Goal: Information Seeking & Learning: Learn about a topic

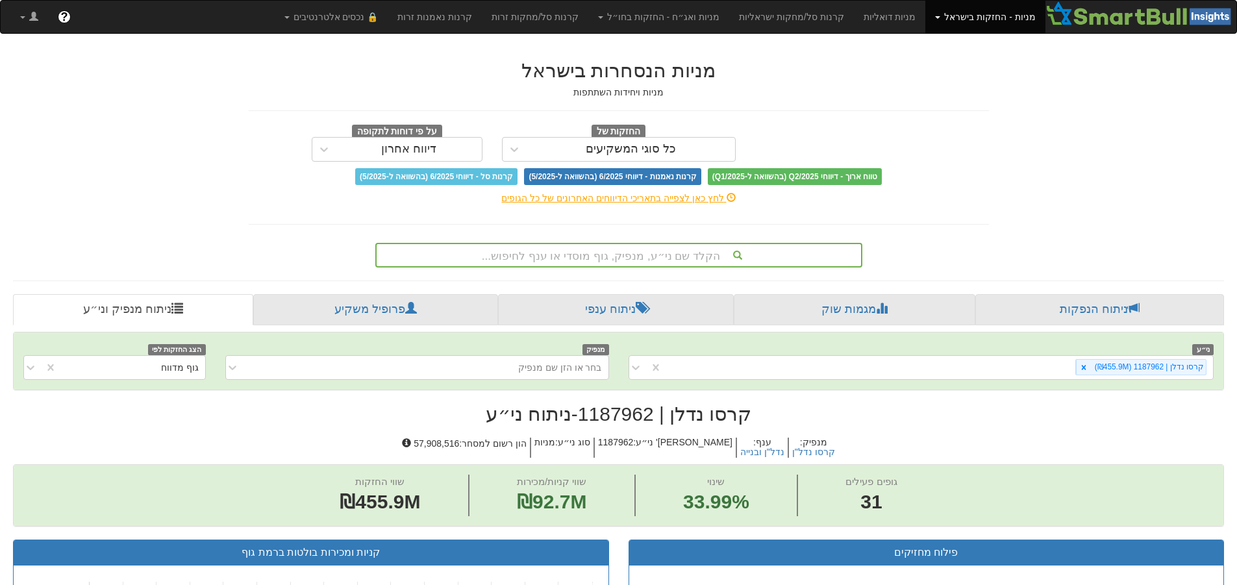
scroll to position [6, 0]
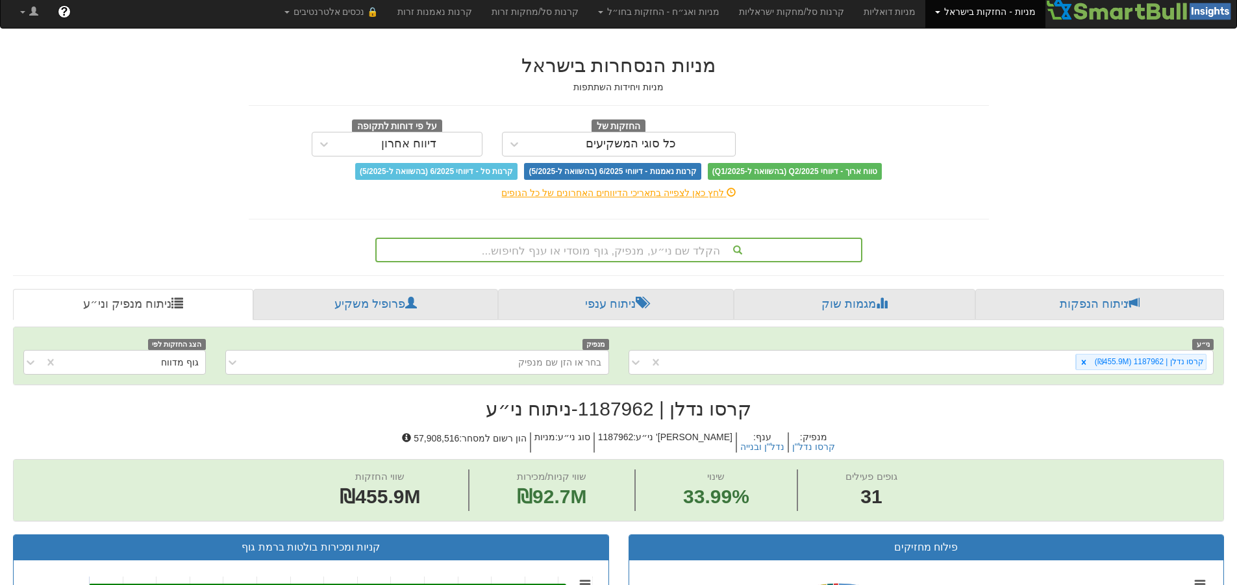
click at [691, 260] on div "הקלד שם ני״ע, מנפיק, גוף מוסדי או ענף לחיפוש..." at bounding box center [619, 250] width 484 height 22
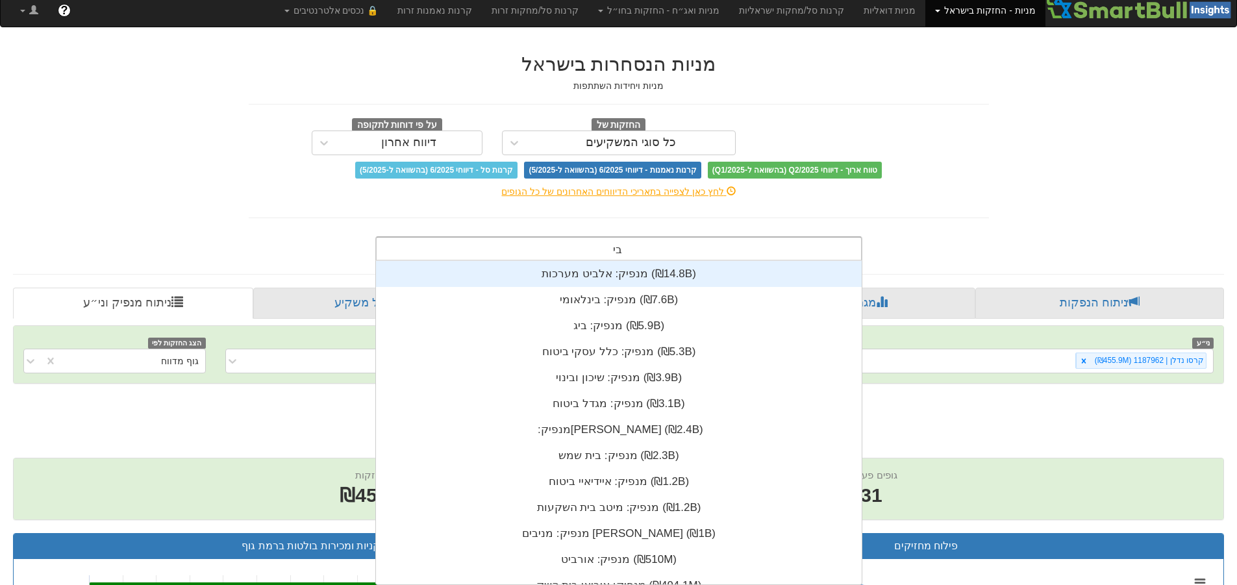
scroll to position [323, 0]
type input "בי ק"
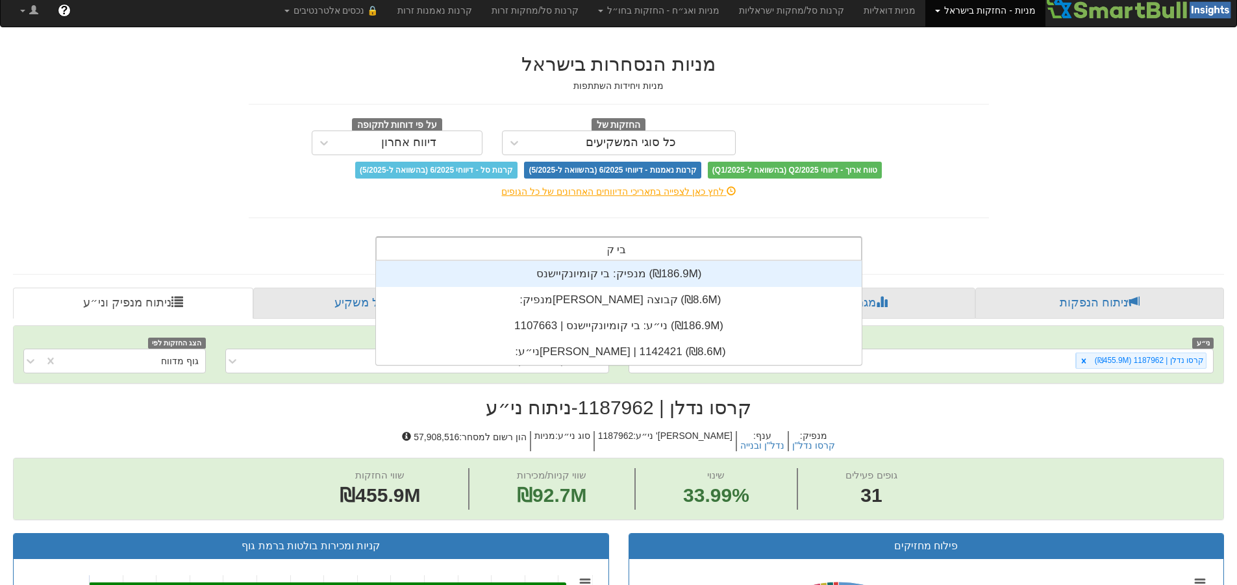
scroll to position [104, 0]
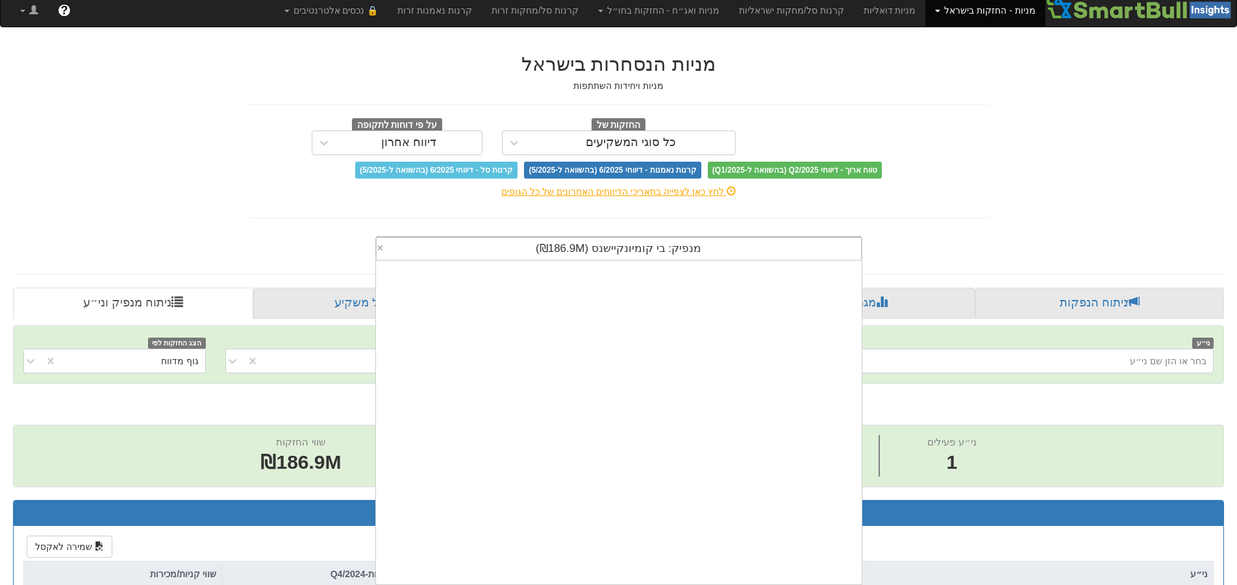
scroll to position [323, 0]
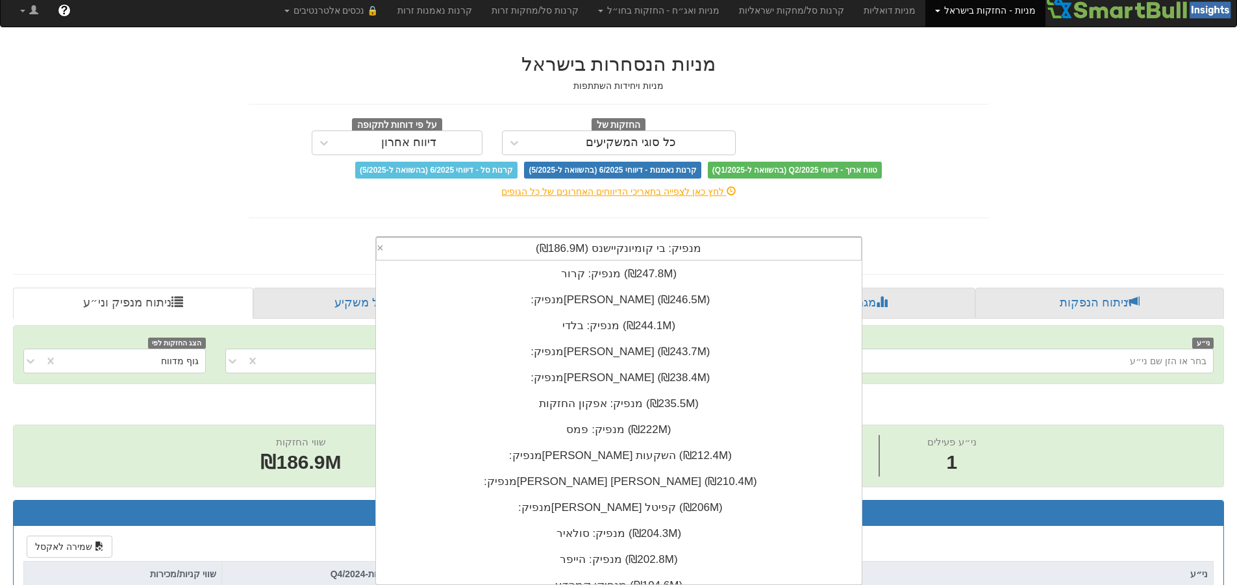
drag, startPoint x: 548, startPoint y: 249, endPoint x: 612, endPoint y: 243, distance: 63.9
click at [612, 243] on span "מנפיק: ‏בי קומיונקיישנס ‎(₪186.9M)‎" at bounding box center [619, 248] width 166 height 12
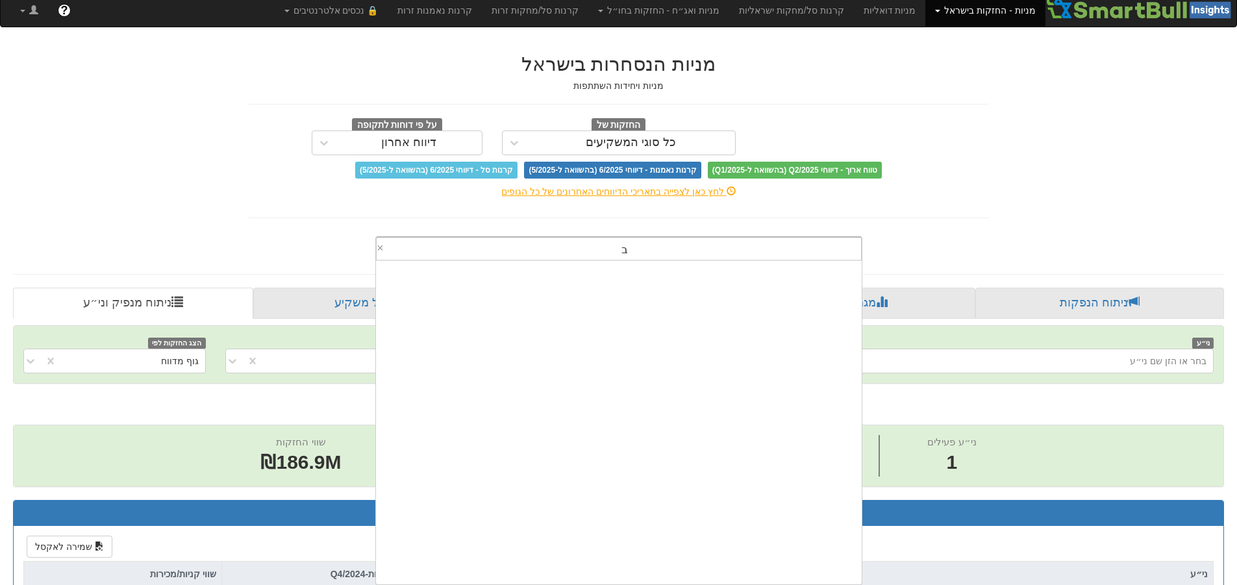
scroll to position [390, 0]
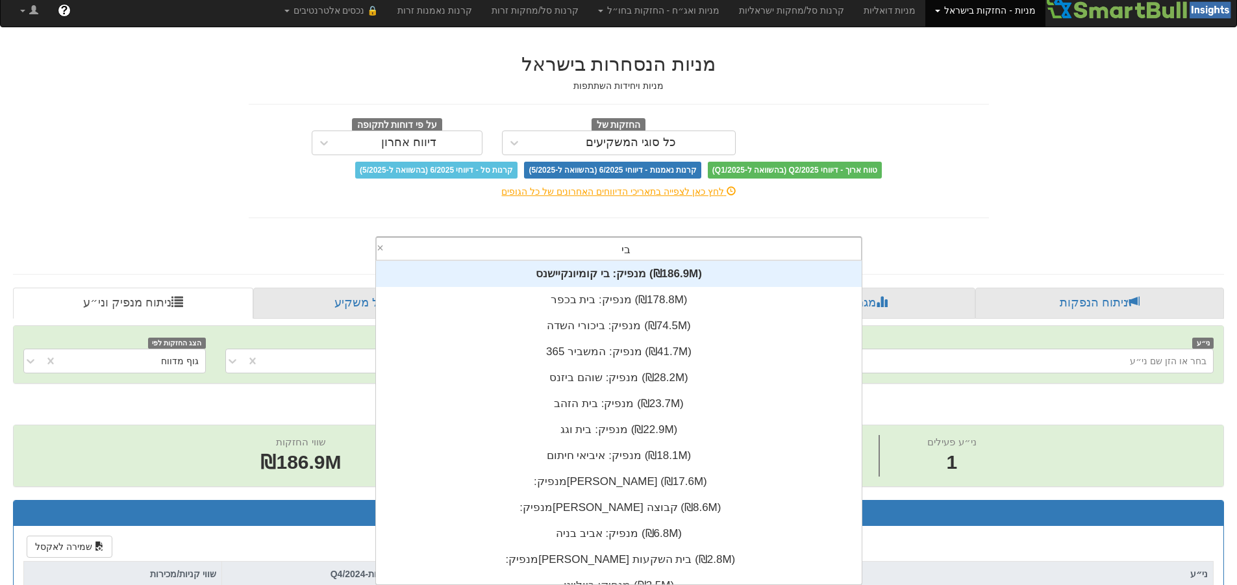
type input "בי ק"
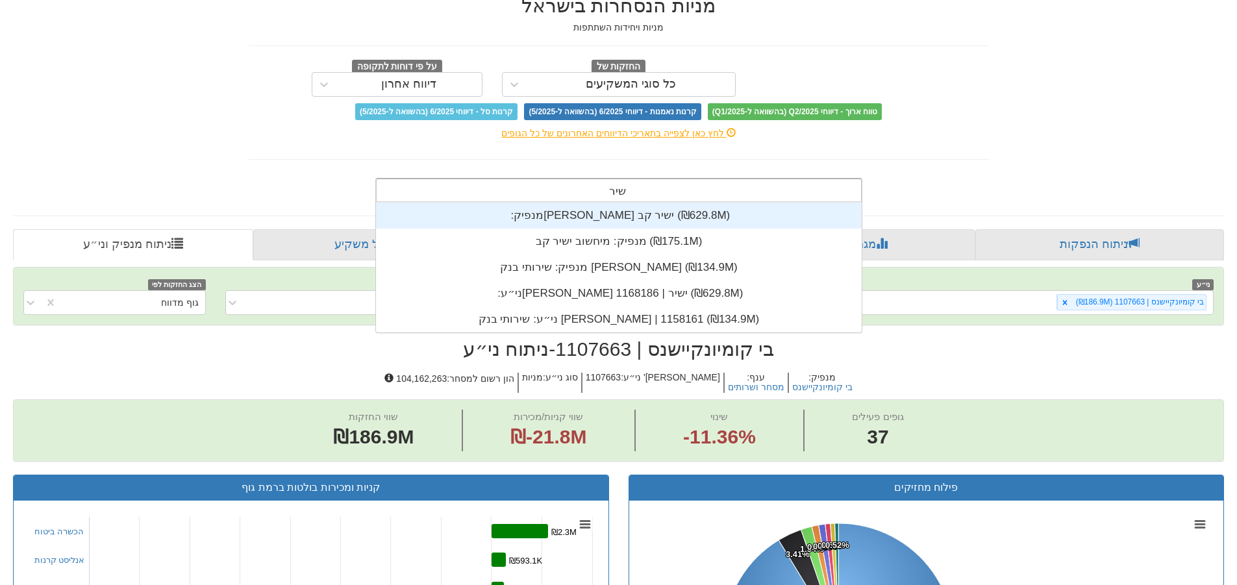
scroll to position [52, 0]
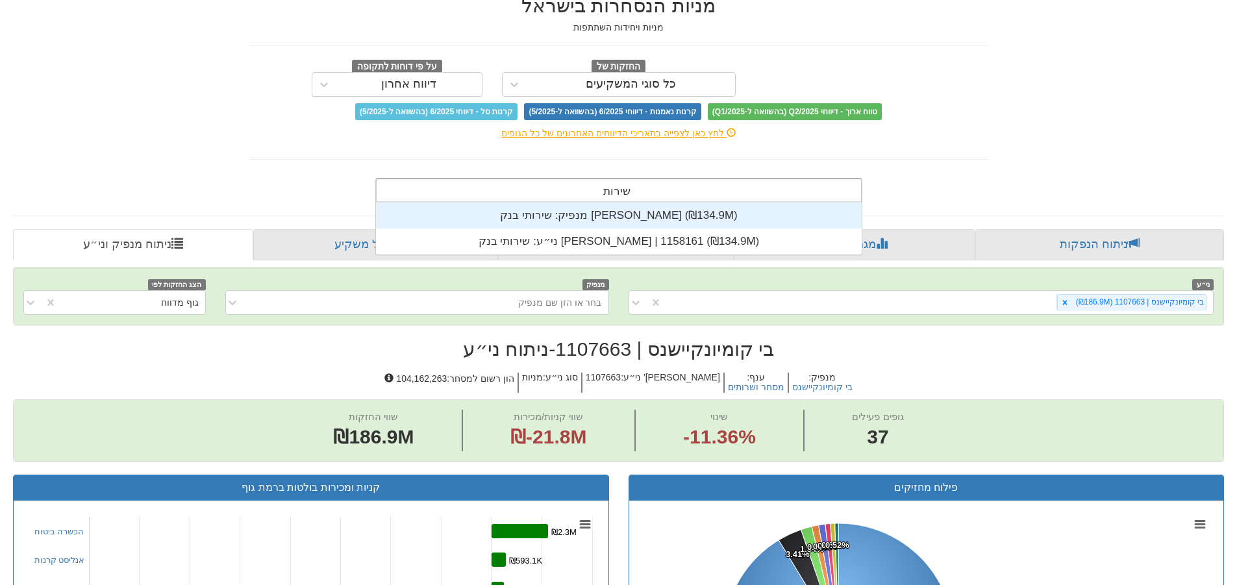
type input "שירותי"
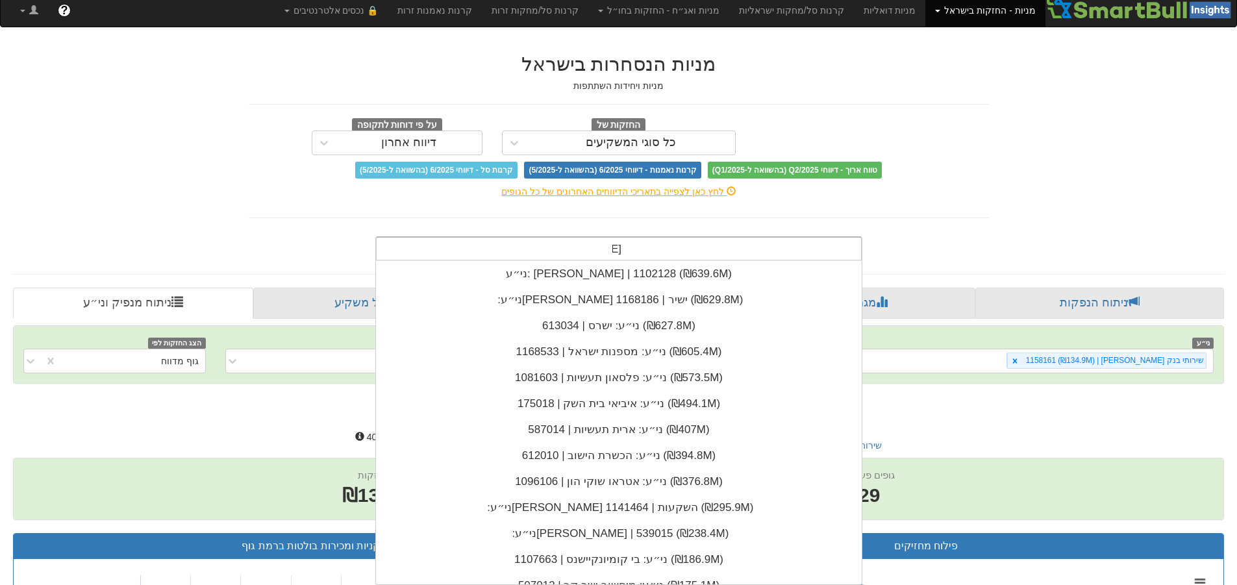
scroll to position [312, 0]
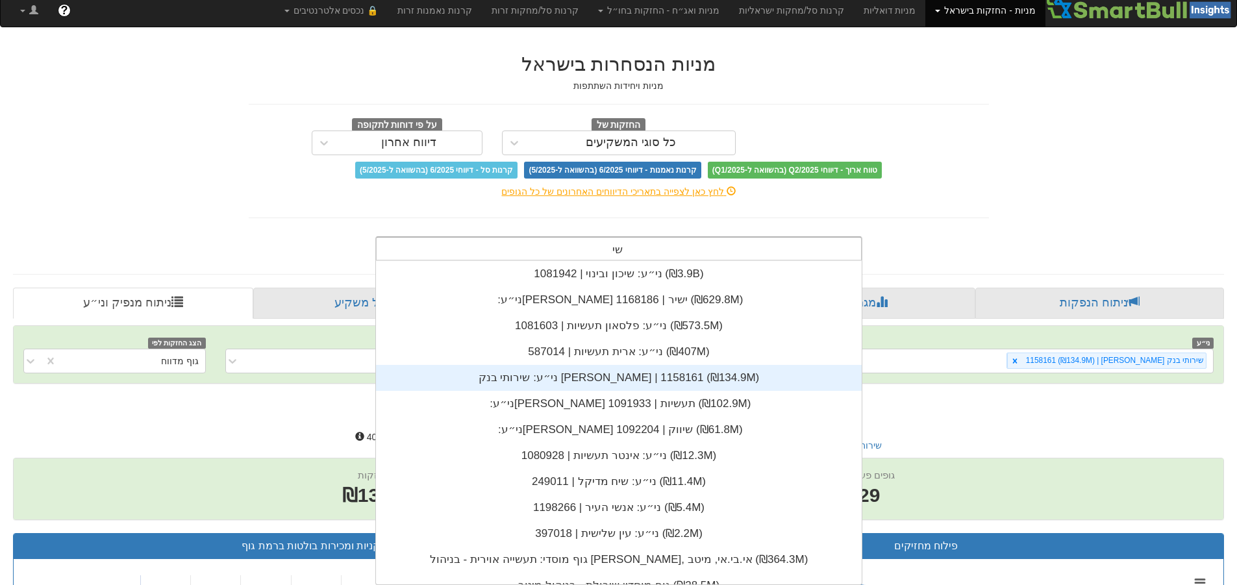
type input "שירו"
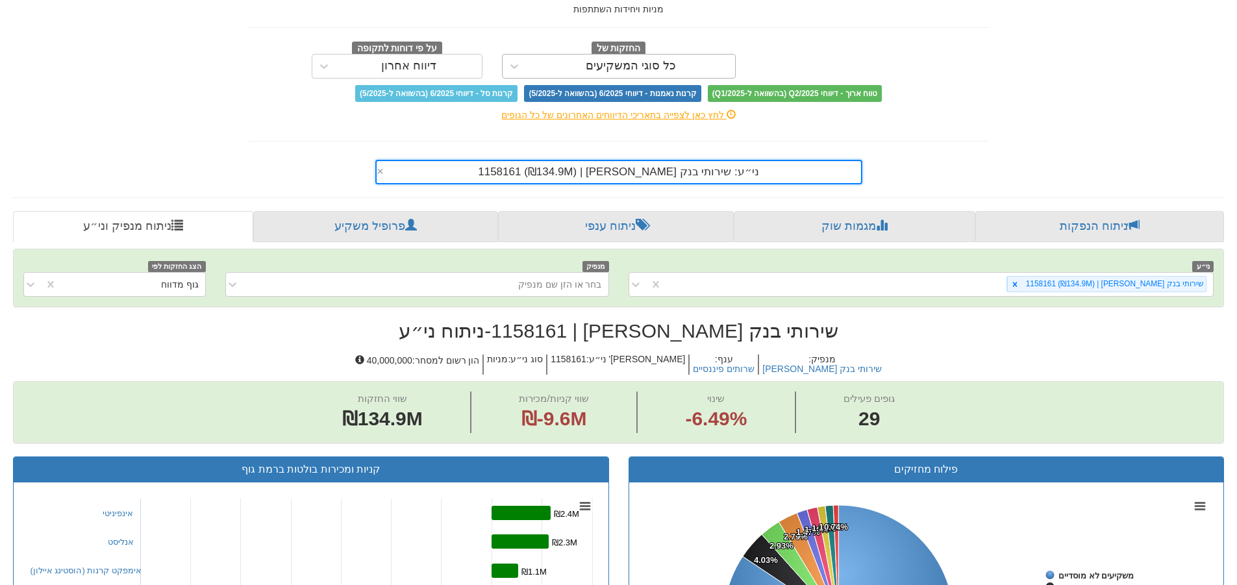
scroll to position [0, 0]
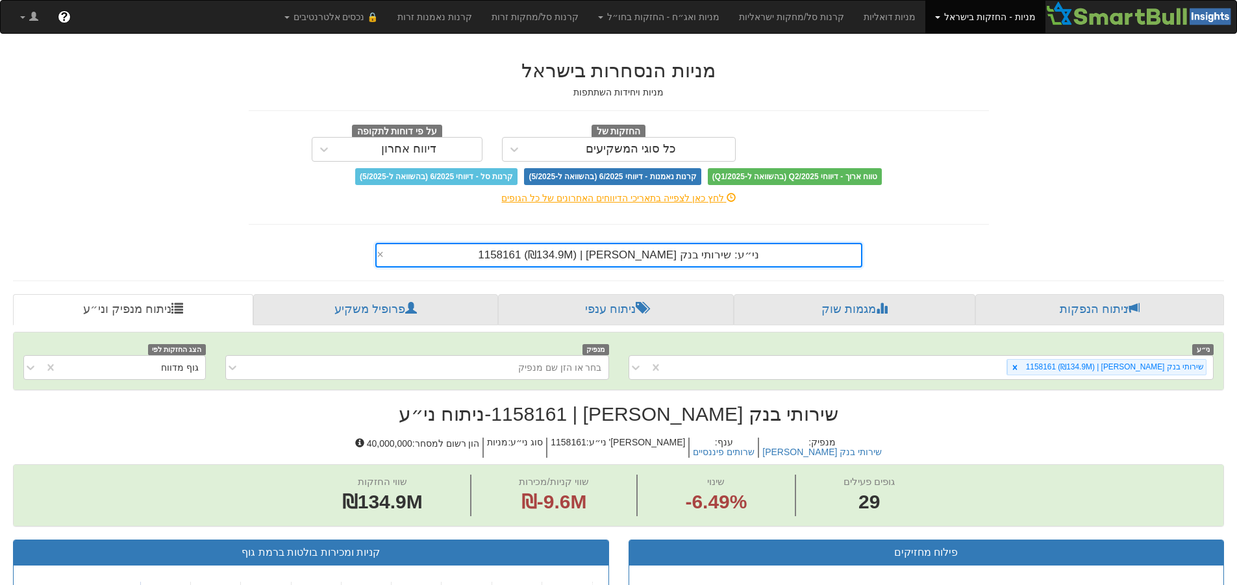
click at [516, 251] on div "ני״ע: ‏שירותי בנק [PERSON_NAME] | 1158161 ‎(₪134.9M)‎" at bounding box center [619, 255] width 484 height 22
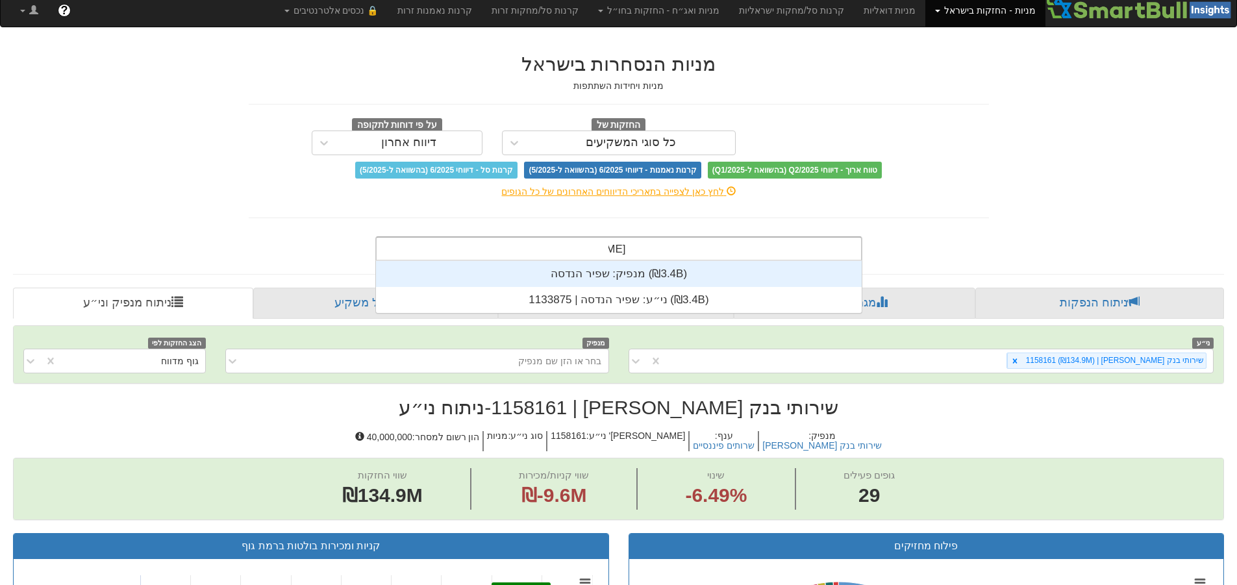
scroll to position [52, 0]
type input "שפיר"
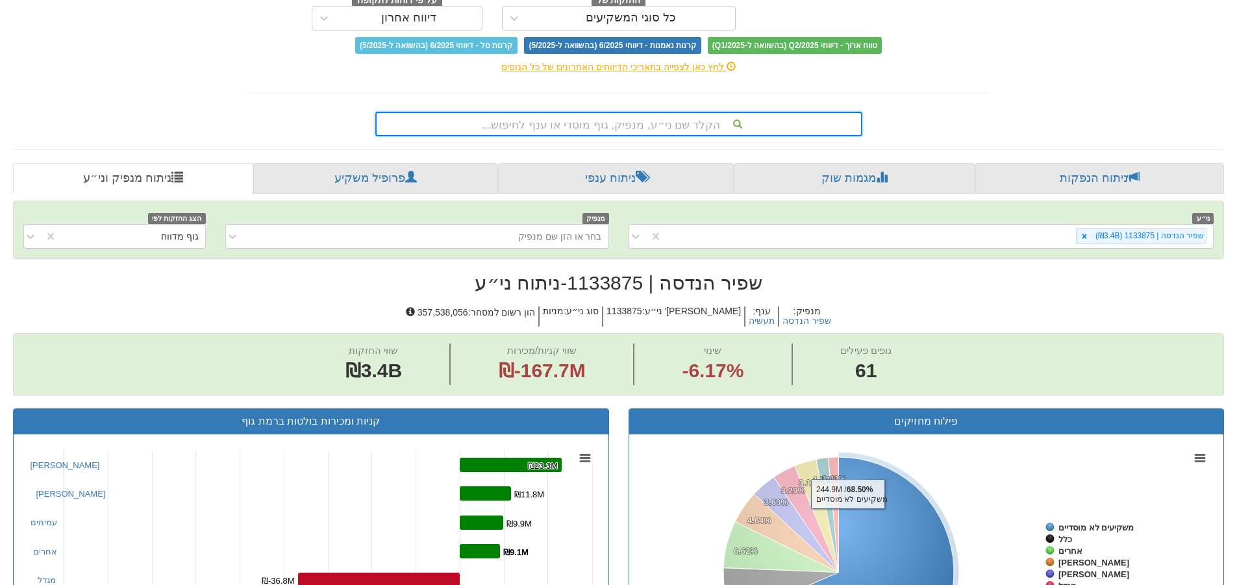
scroll to position [130, 0]
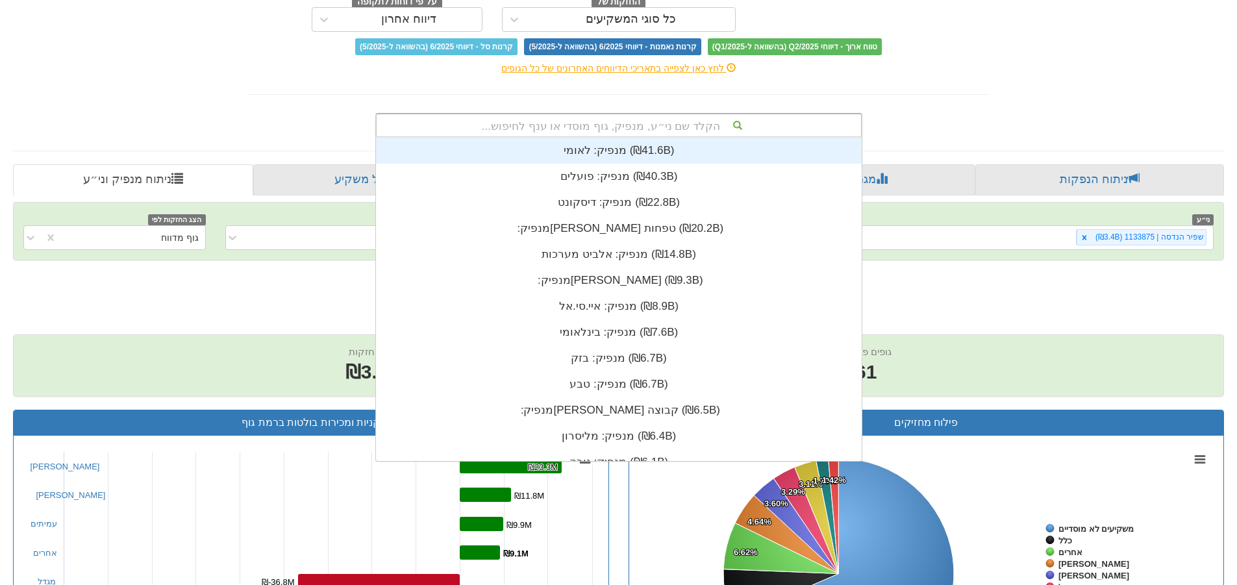
click at [745, 127] on div "הקלד שם ני״ע, מנפיק, גוף מוסדי או ענף לחיפוש..." at bounding box center [619, 125] width 484 height 22
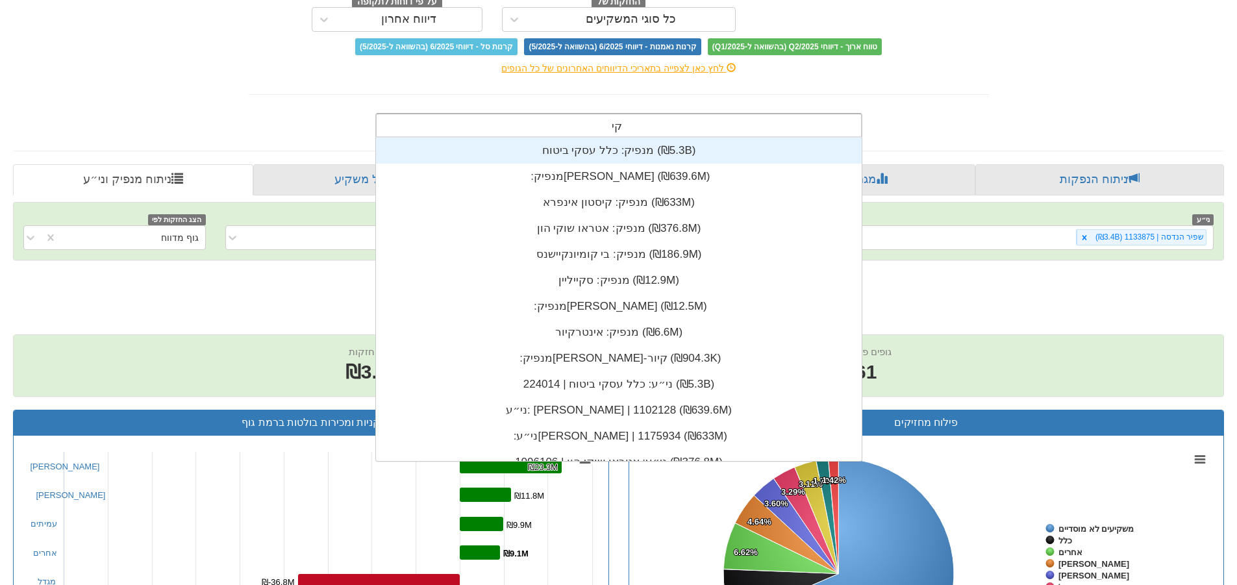
scroll to position [52, 0]
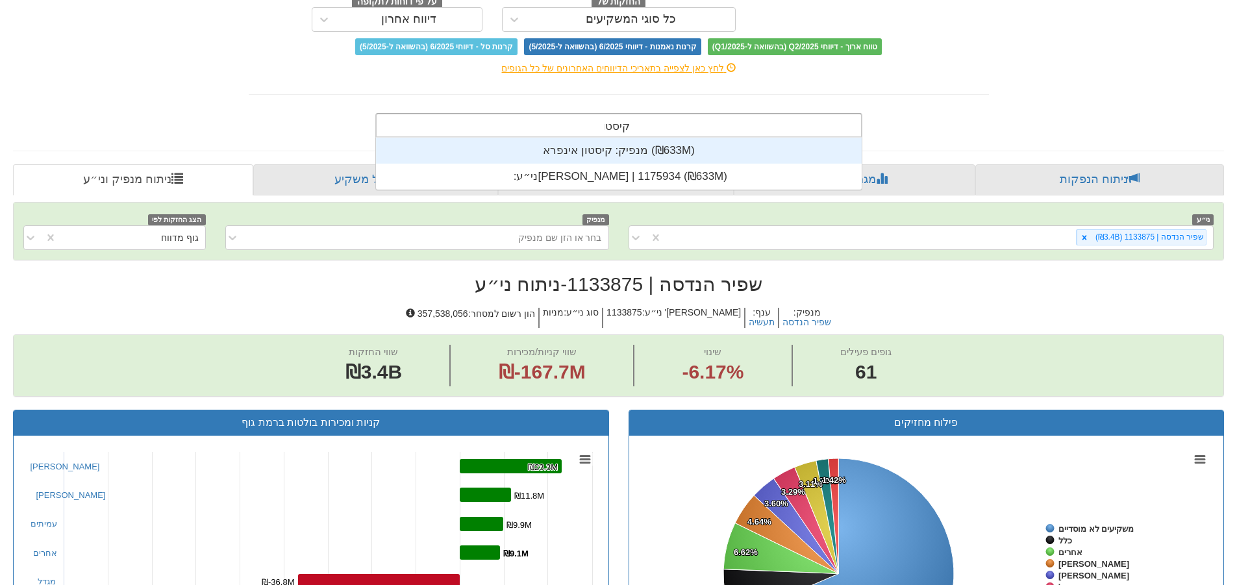
type input "קיסטון"
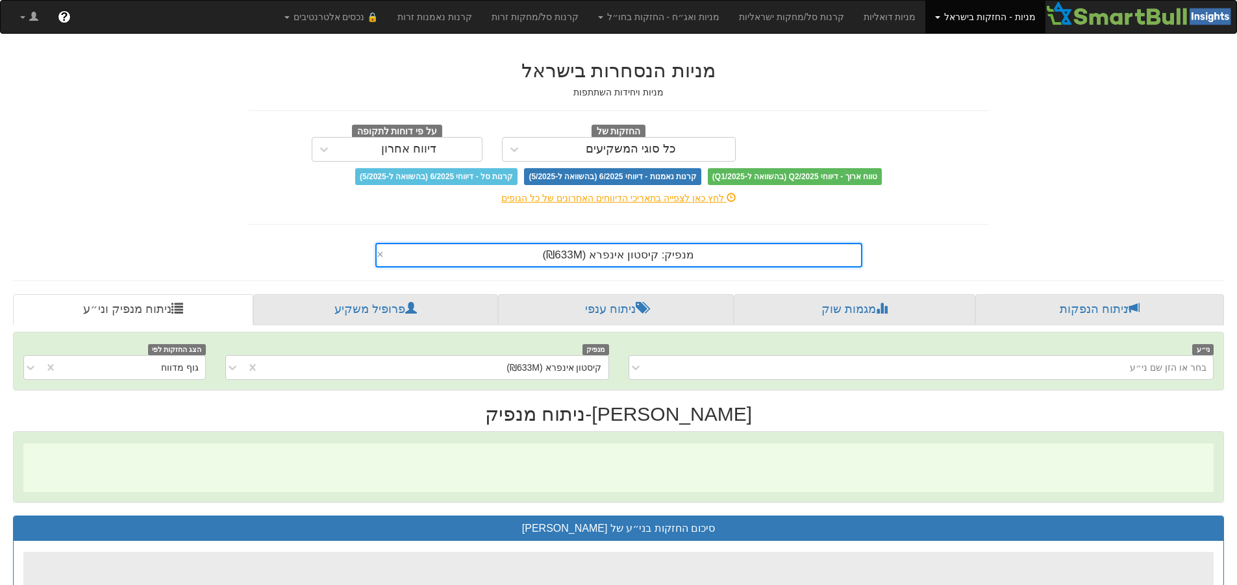
scroll to position [0, 2366]
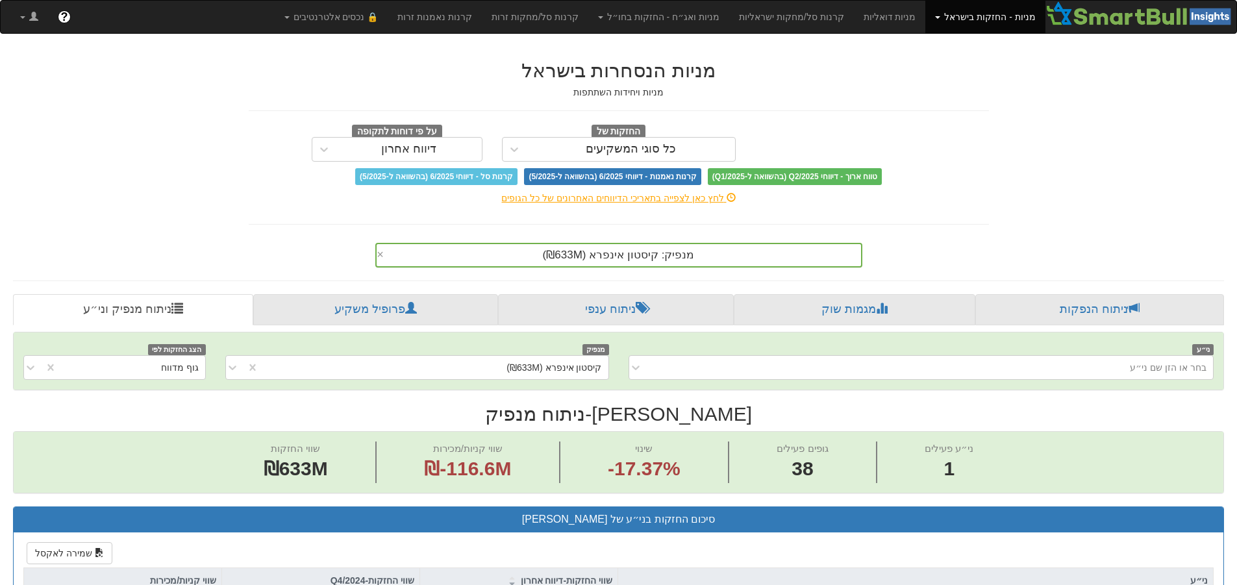
click at [834, 267] on div "מנפיק: ‏קיסטון אינפרא ‎(₪633M)‎ ×" at bounding box center [618, 255] width 487 height 25
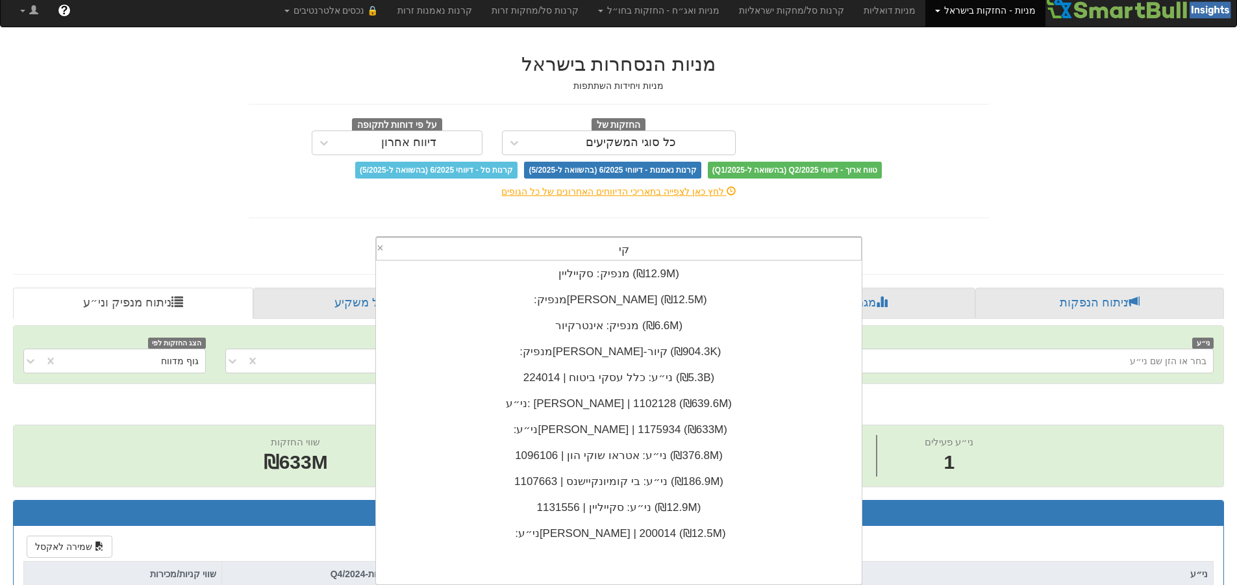
scroll to position [0, 0]
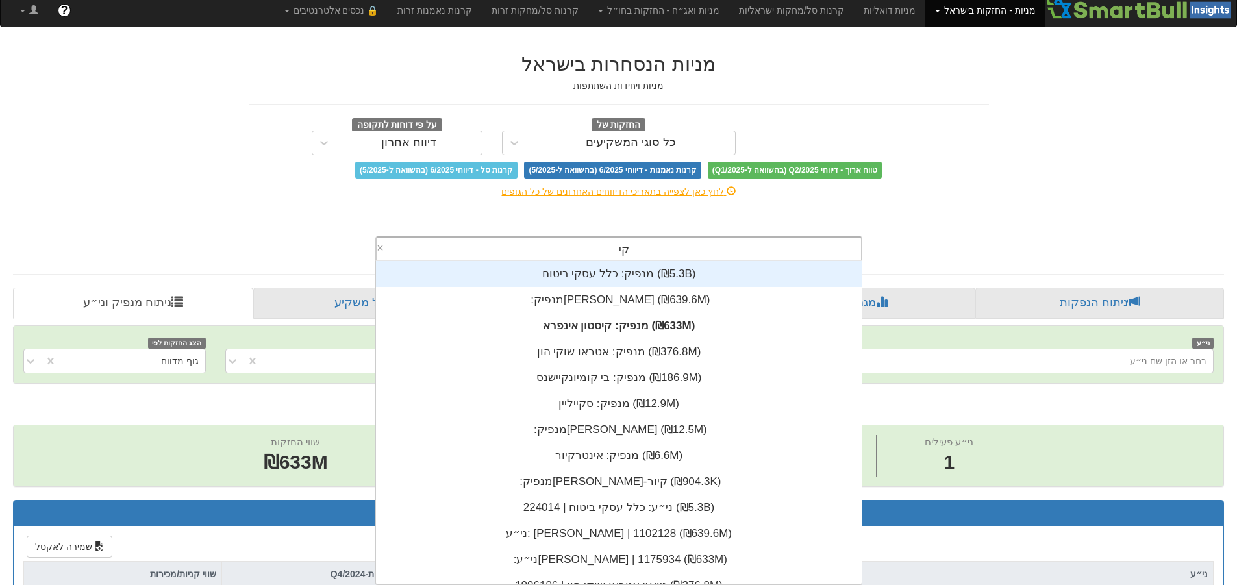
type input "קיס"
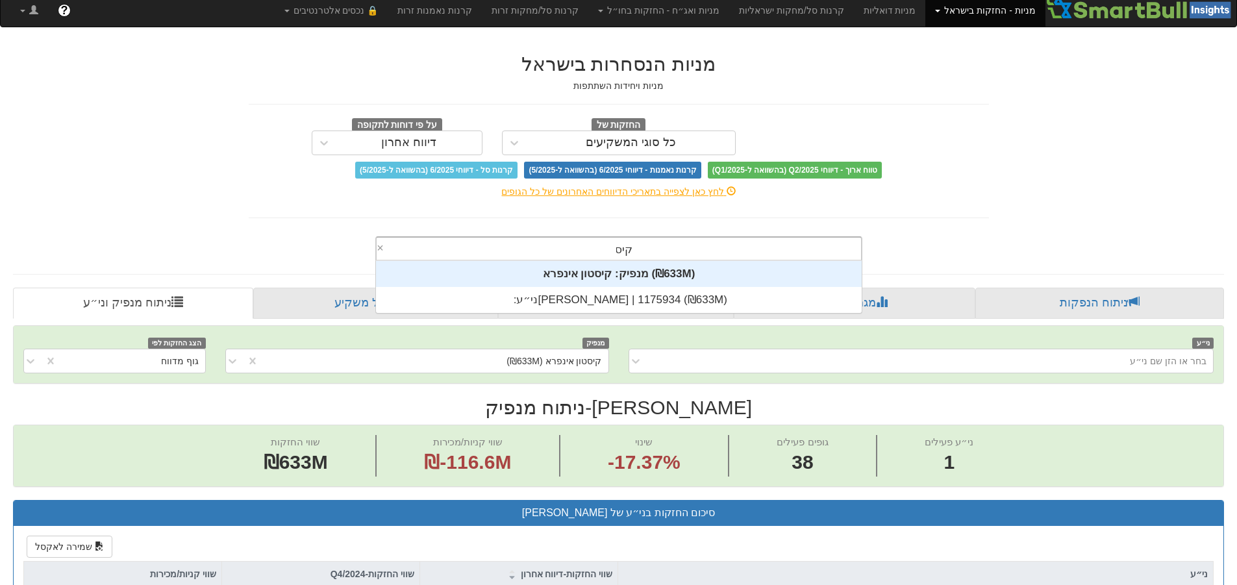
scroll to position [52, 0]
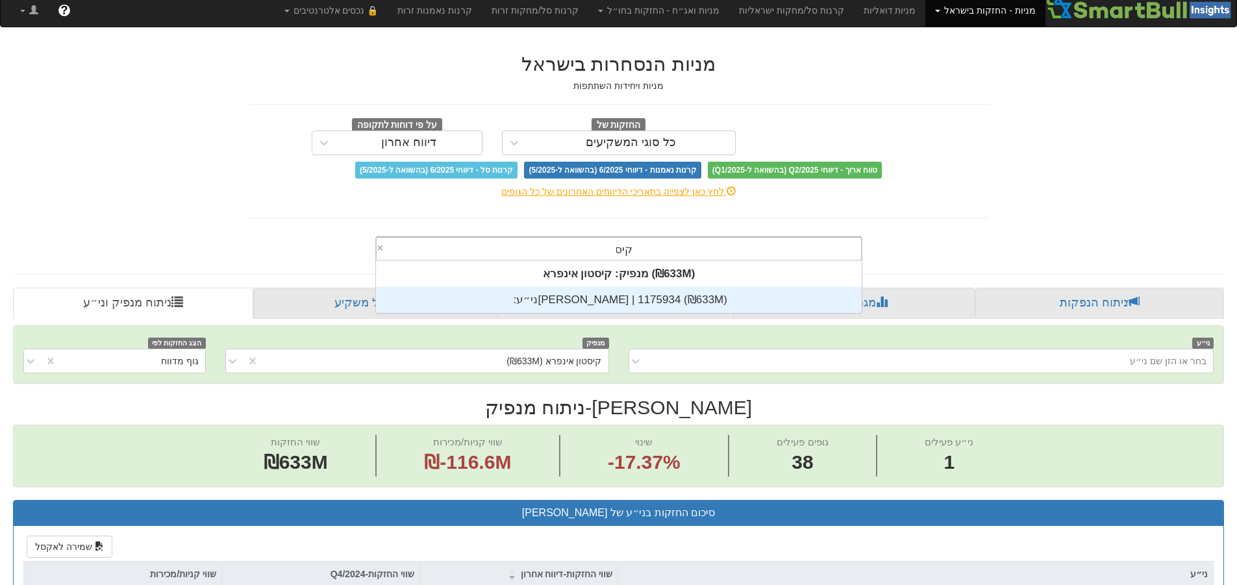
click at [629, 299] on div "ני״ע: ‏[PERSON_NAME] | 1175934 ‎(₪633M)‎" at bounding box center [619, 300] width 486 height 26
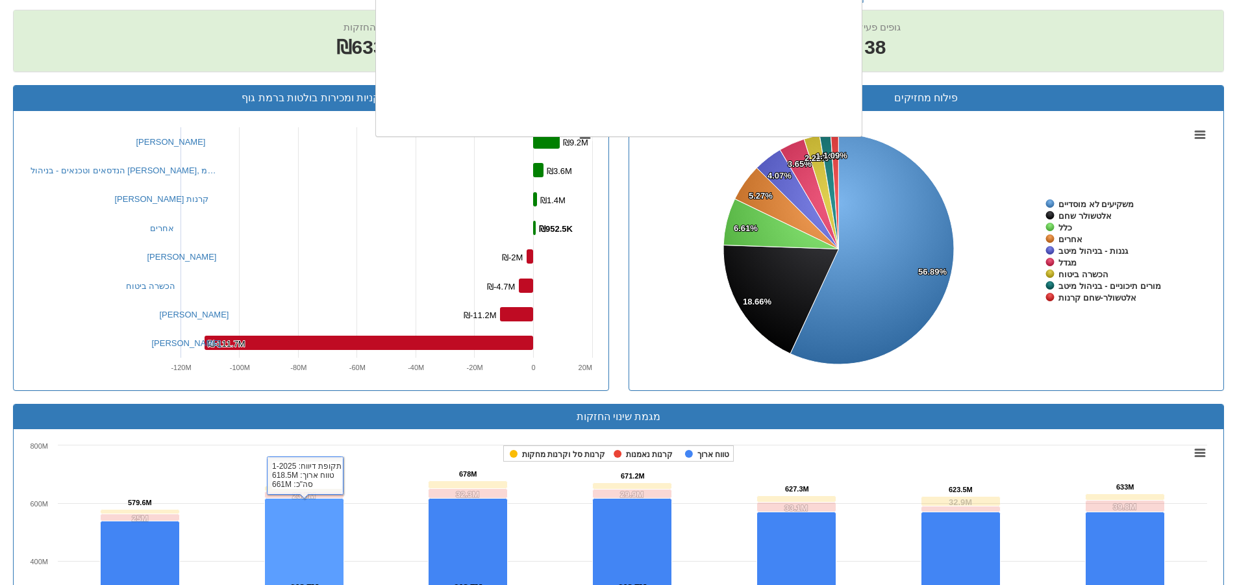
scroll to position [323, 0]
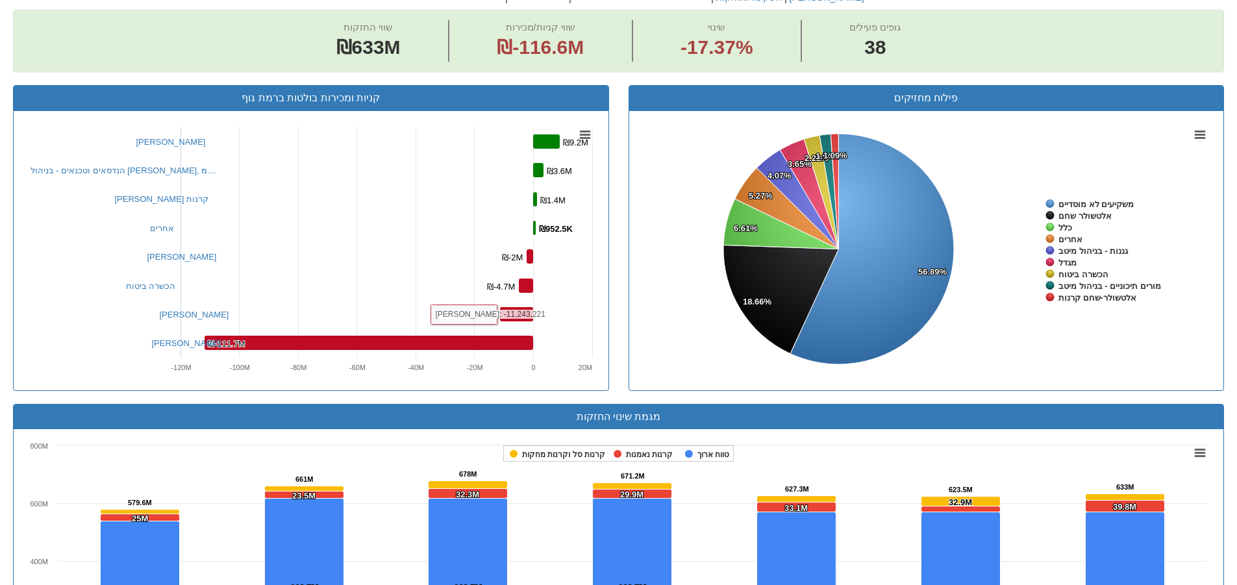
click at [222, 47] on div "שווי החזקות ₪633M שווי קניות/מכירות ₪-116.6M שינוי -17.37% גופים פעילים 38" at bounding box center [619, 40] width 1210 height 61
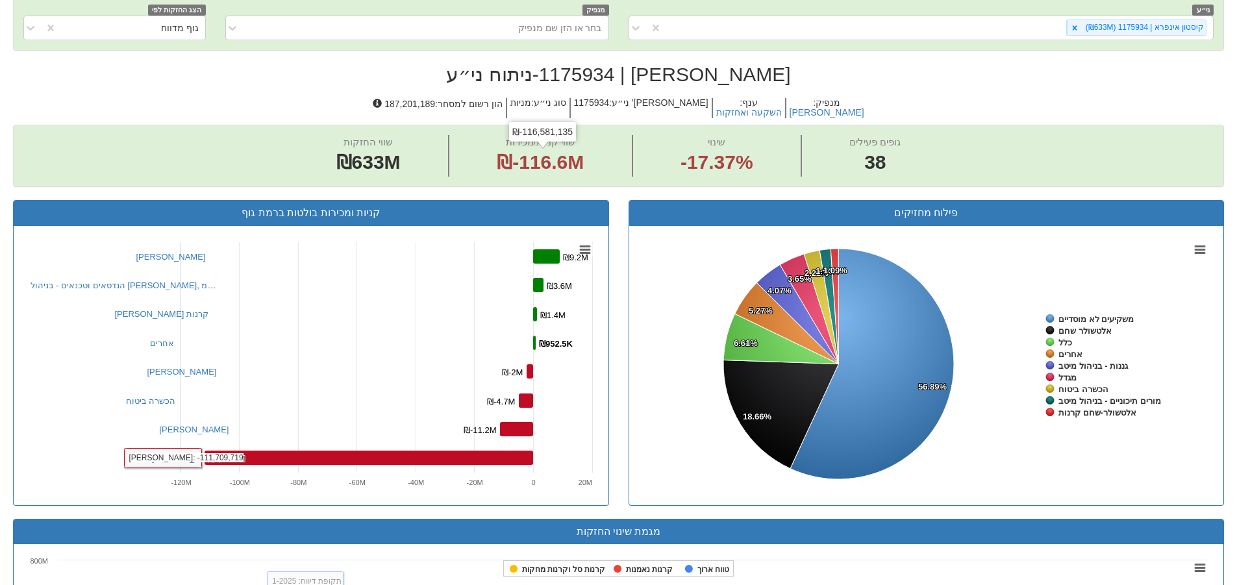
scroll to position [195, 0]
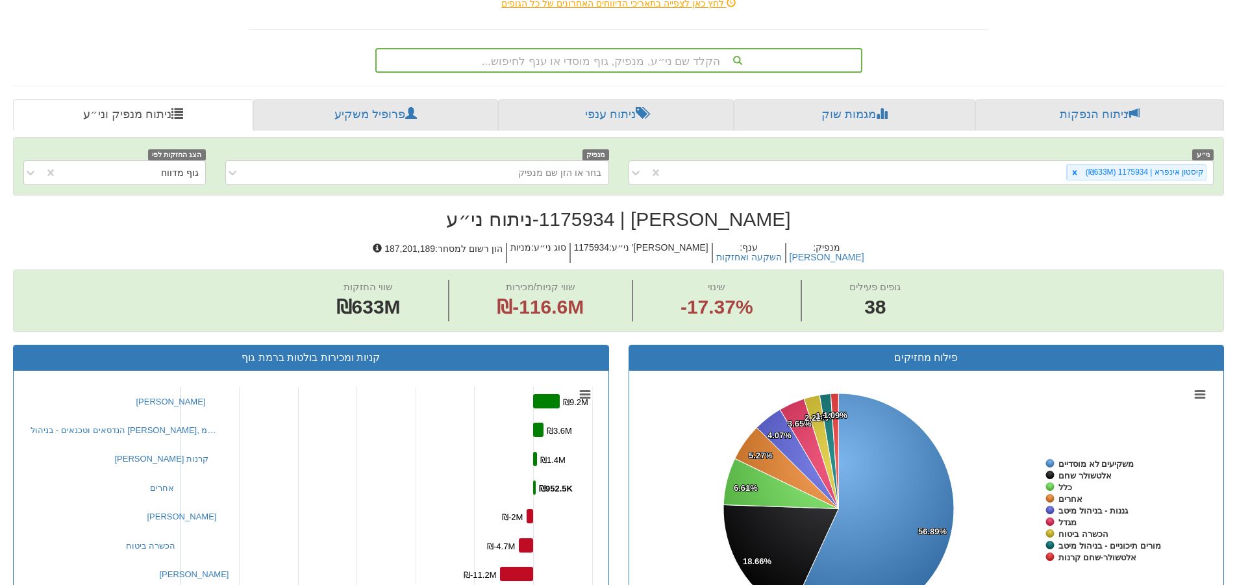
click at [610, 61] on div "הקלד שם ני״ע, מנפיק, גוף מוסדי או ענף לחיפוש..." at bounding box center [619, 60] width 484 height 22
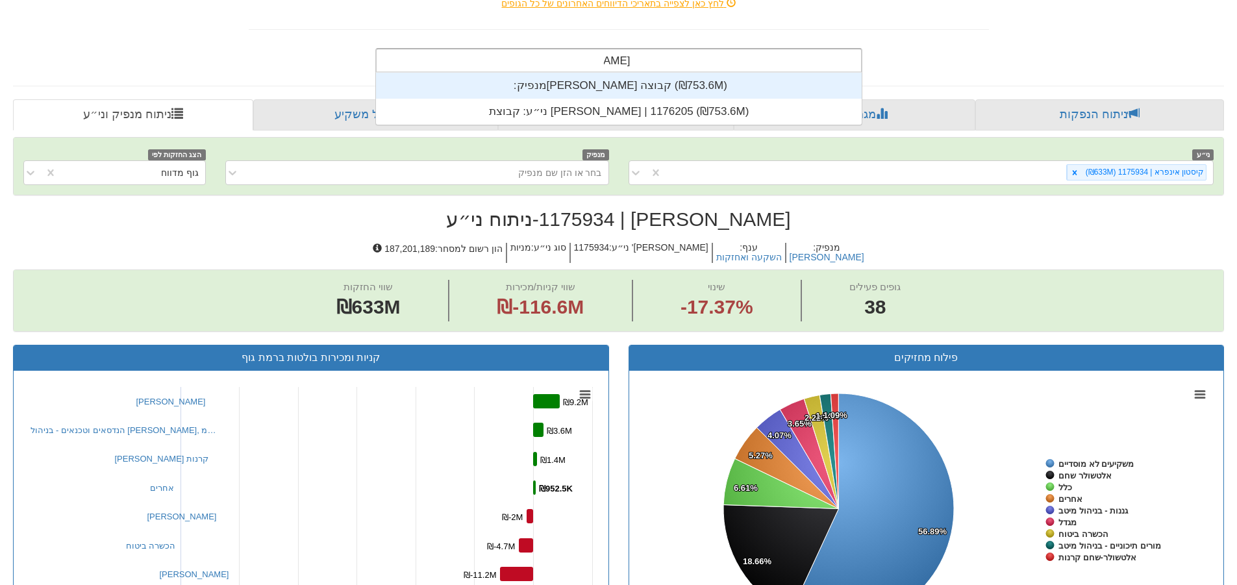
scroll to position [52, 0]
type input "[PERSON_NAME]"
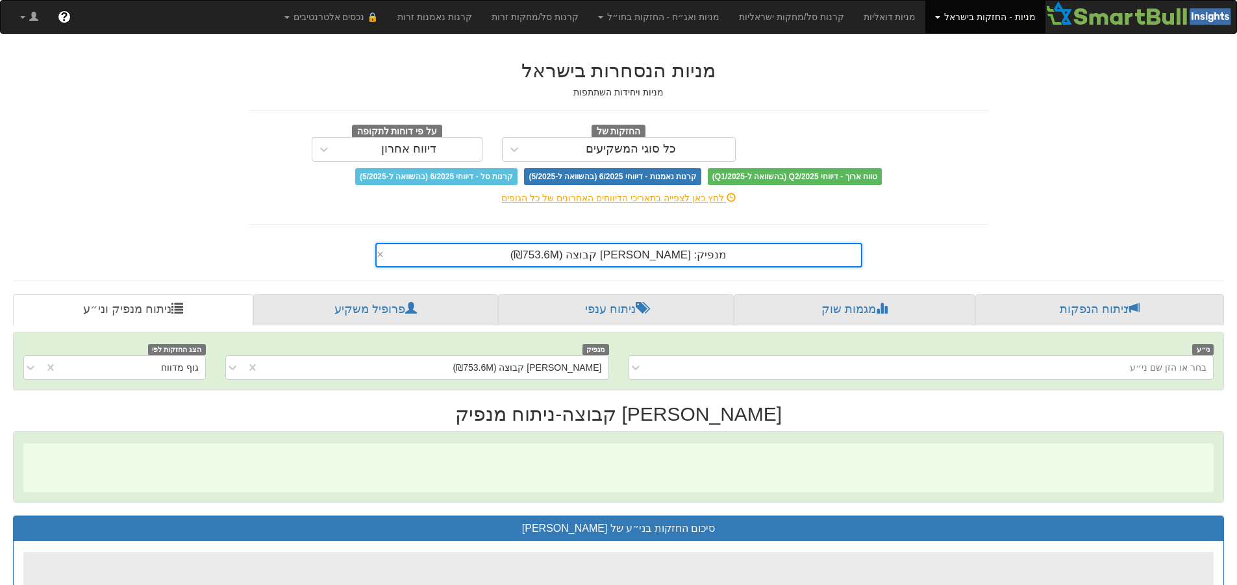
scroll to position [0, 2366]
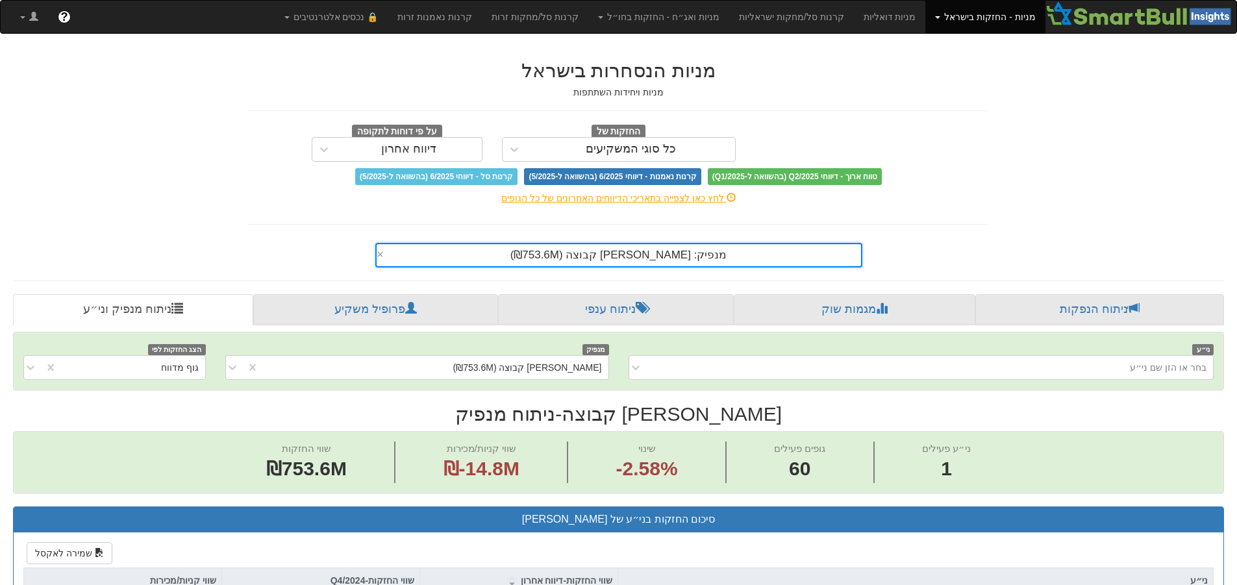
click at [678, 253] on span "מנפיק: ‏[PERSON_NAME] קבוצה ‎(₪753.6M)‎" at bounding box center [618, 255] width 217 height 12
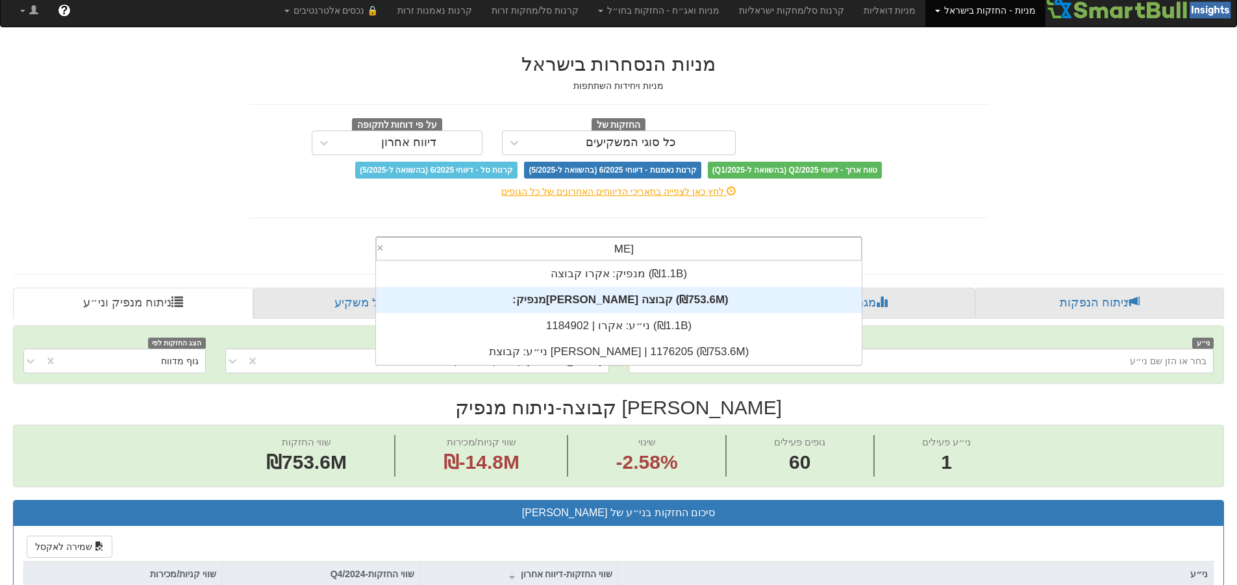
scroll to position [52, 0]
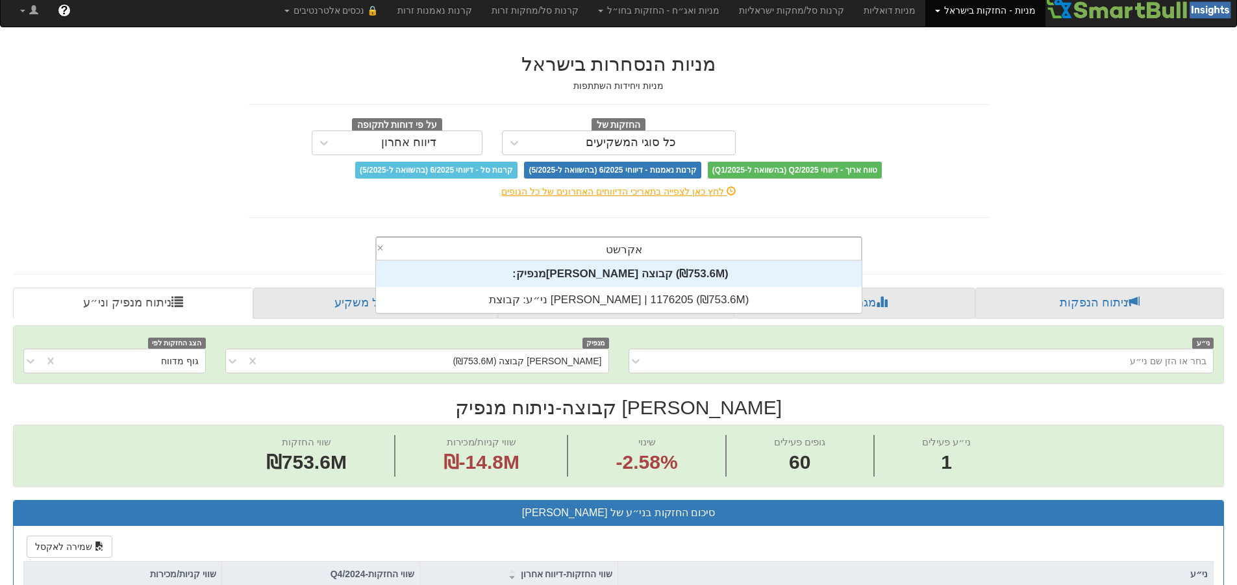
type input "[PERSON_NAME]"
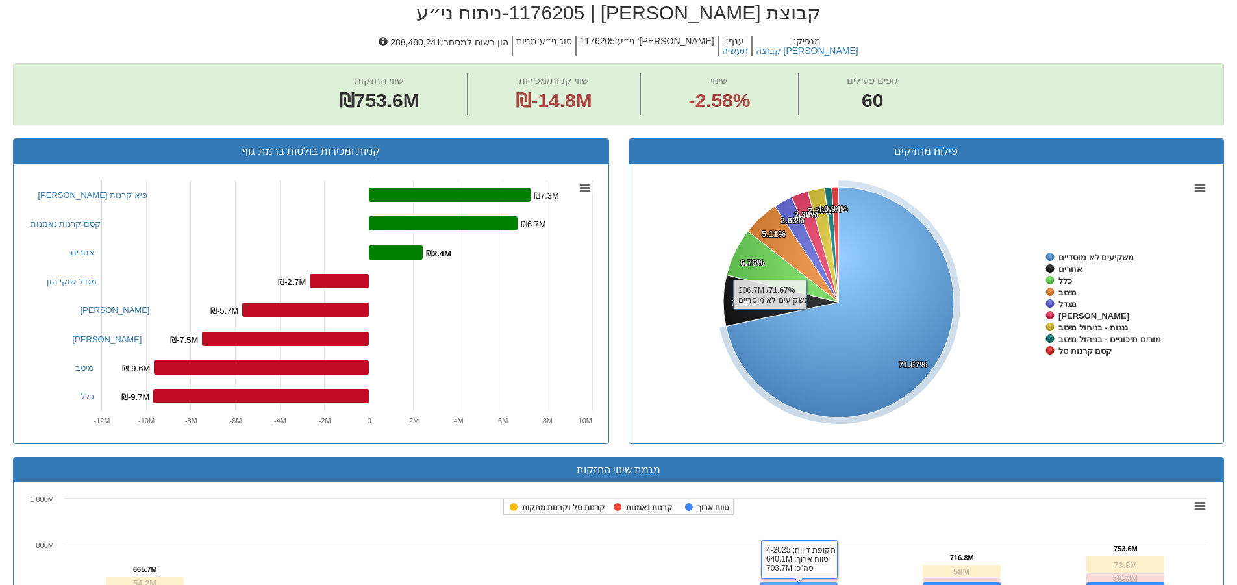
scroll to position [390, 0]
